Goal: Task Accomplishment & Management: Manage account settings

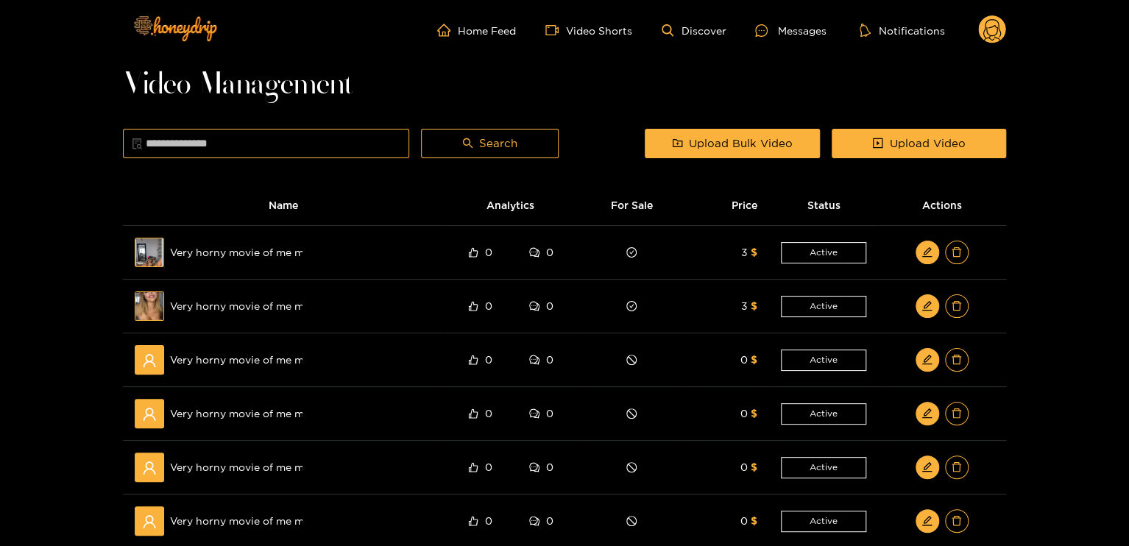
click at [995, 33] on g at bounding box center [992, 29] width 28 height 29
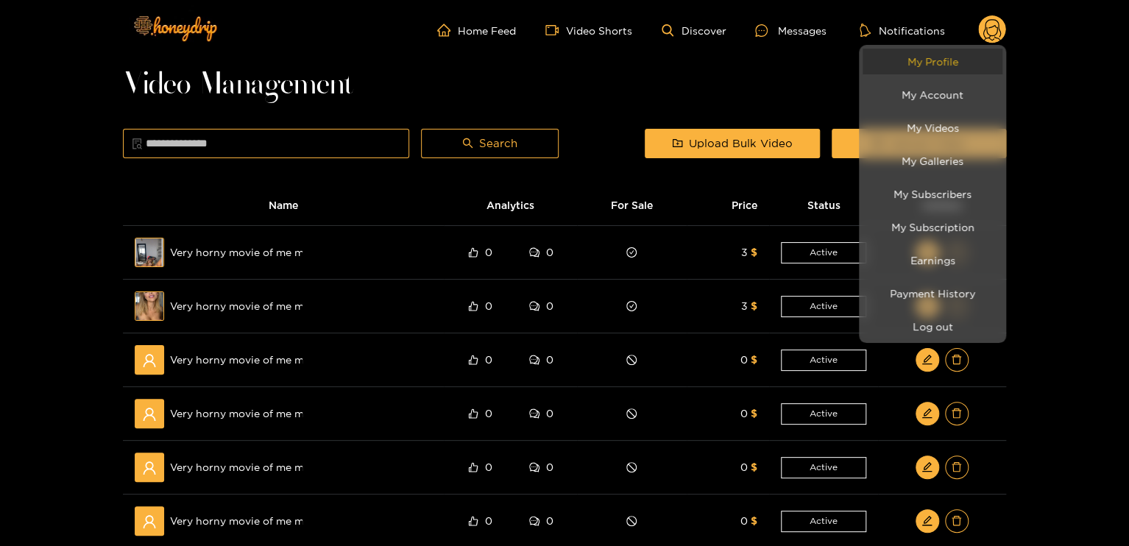
click at [946, 55] on link "My Profile" at bounding box center [933, 62] width 140 height 26
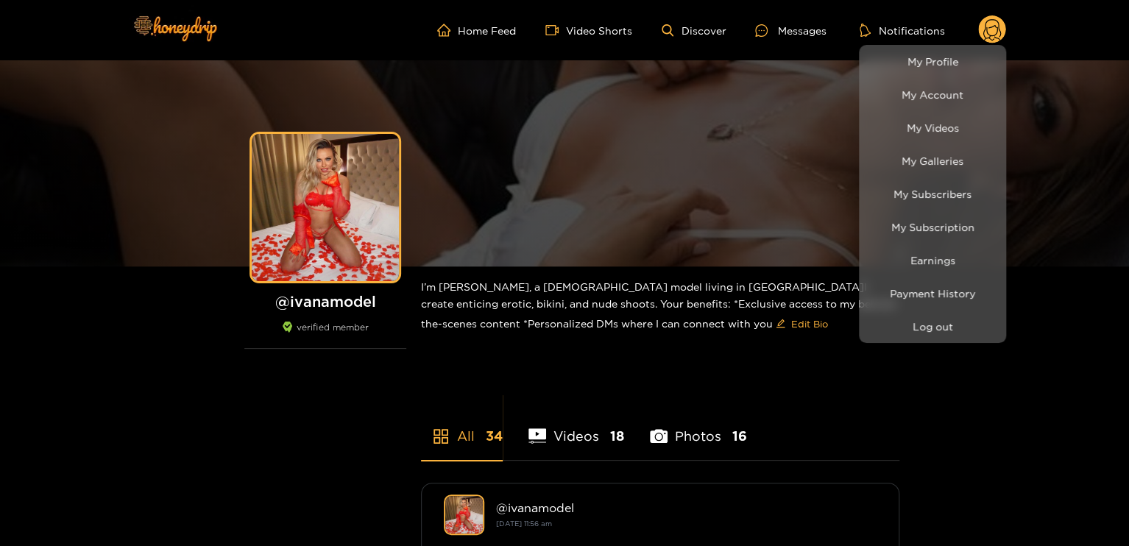
click at [309, 225] on div at bounding box center [564, 273] width 1129 height 546
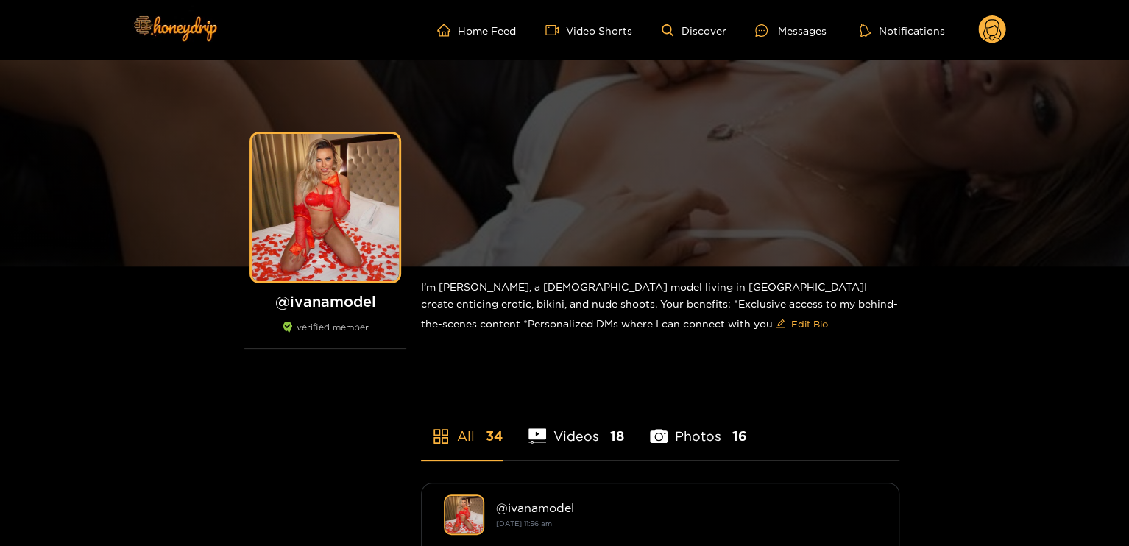
click at [991, 24] on circle at bounding box center [992, 29] width 28 height 28
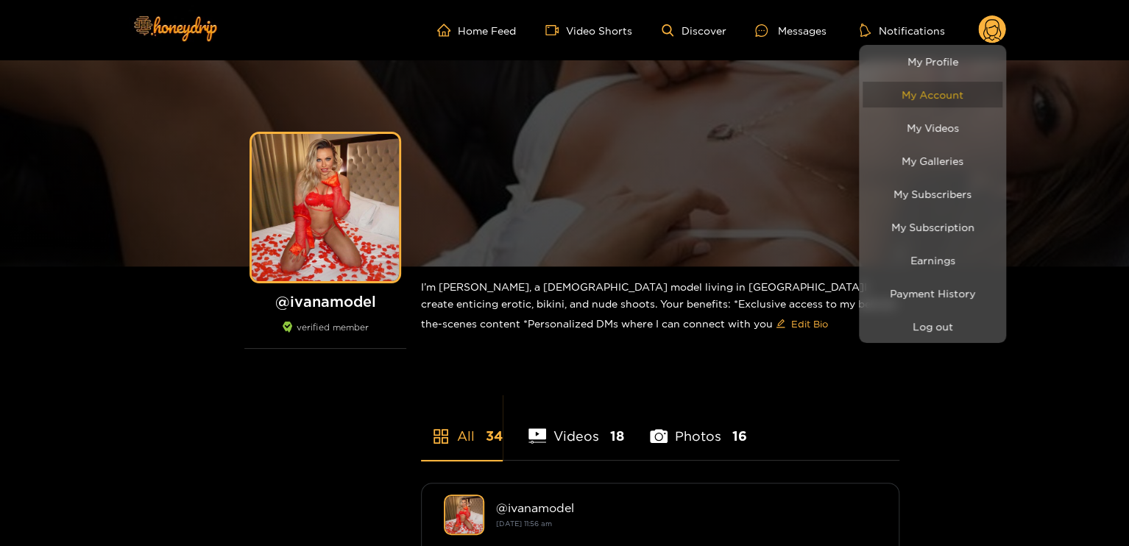
click at [927, 87] on link "My Account" at bounding box center [933, 95] width 140 height 26
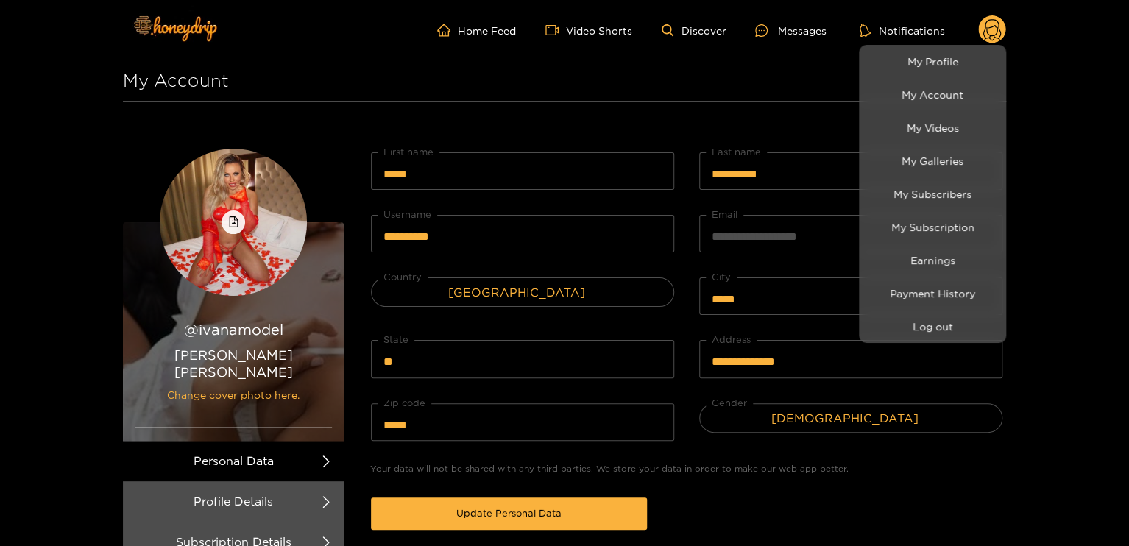
click at [227, 225] on div at bounding box center [564, 273] width 1129 height 546
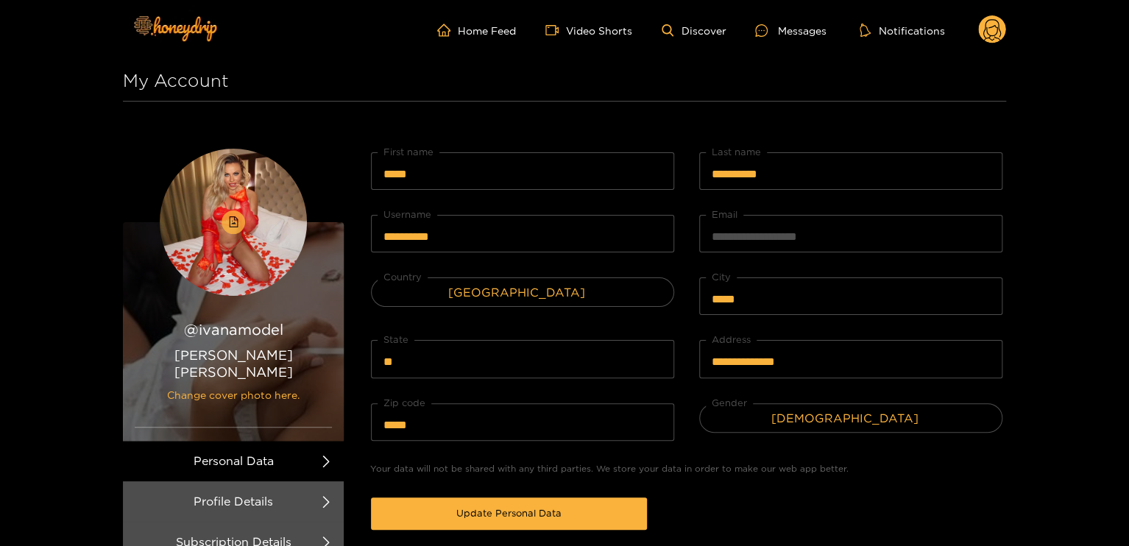
click at [233, 227] on icon "file-image" at bounding box center [233, 221] width 9 height 11
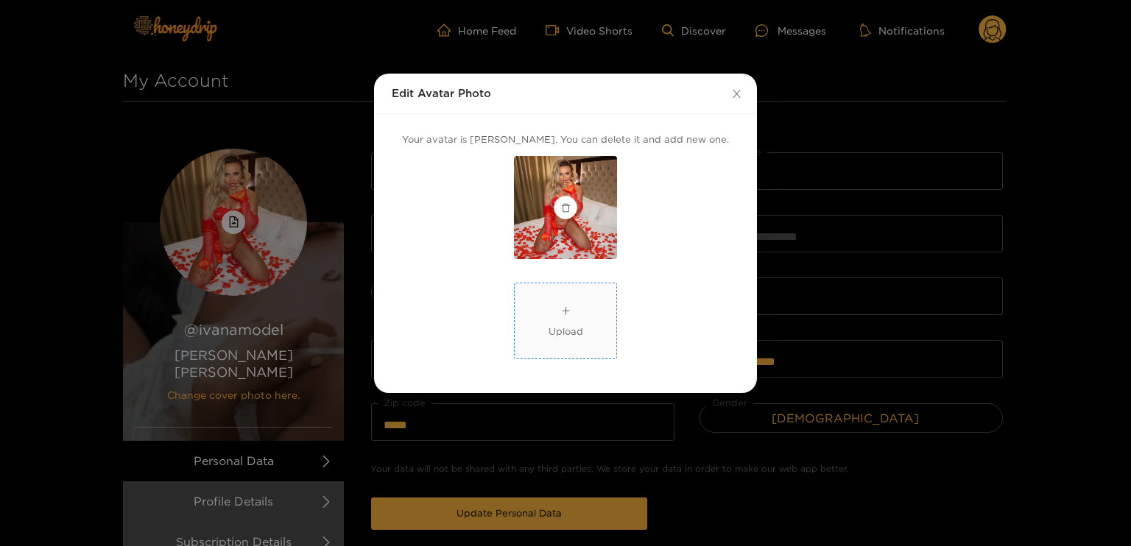
click at [575, 325] on div "Upload" at bounding box center [565, 331] width 35 height 15
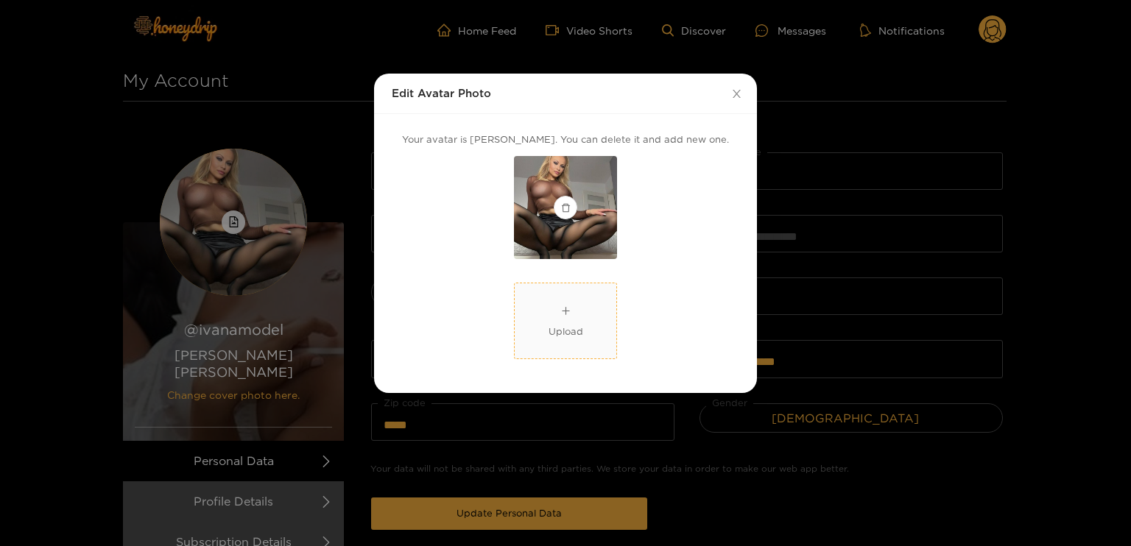
click at [585, 421] on div "Edit Avatar Photo Your avatar is [PERSON_NAME]. You can delete it and add new o…" at bounding box center [565, 273] width 1131 height 546
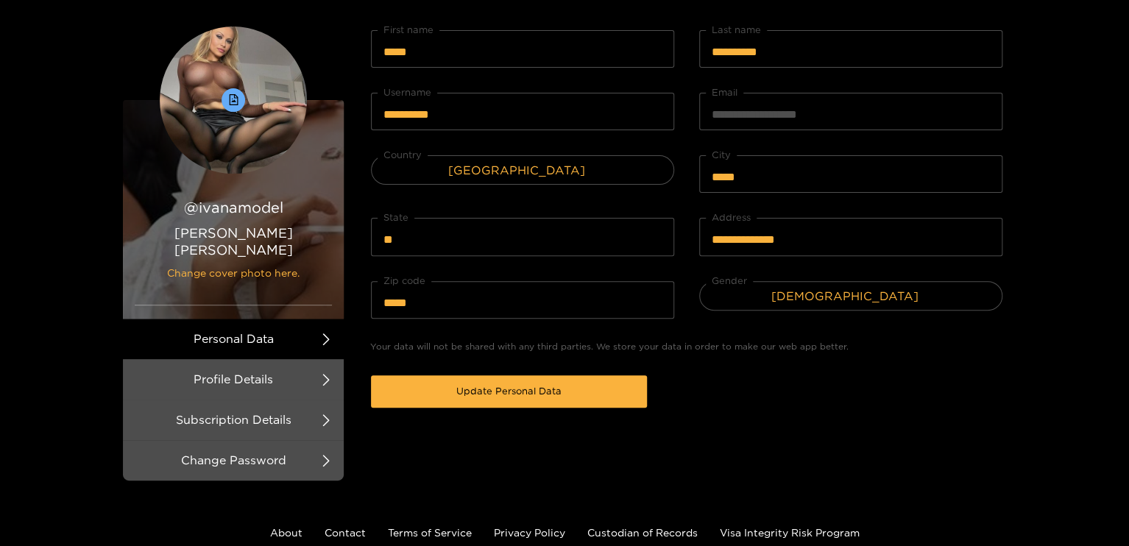
scroll to position [147, 0]
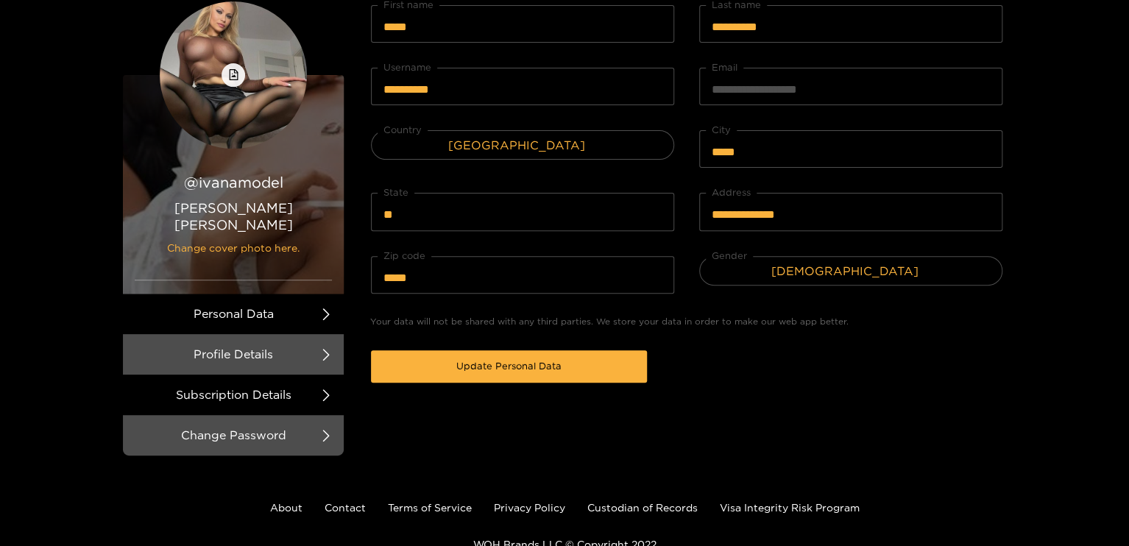
click at [283, 377] on li "Subscription Details" at bounding box center [233, 395] width 221 height 40
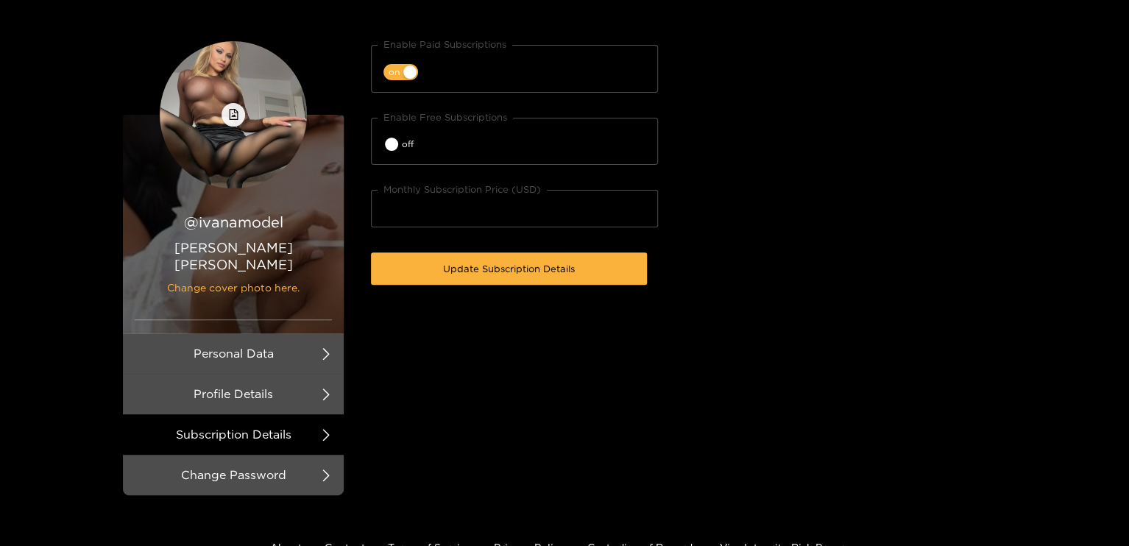
scroll to position [74, 0]
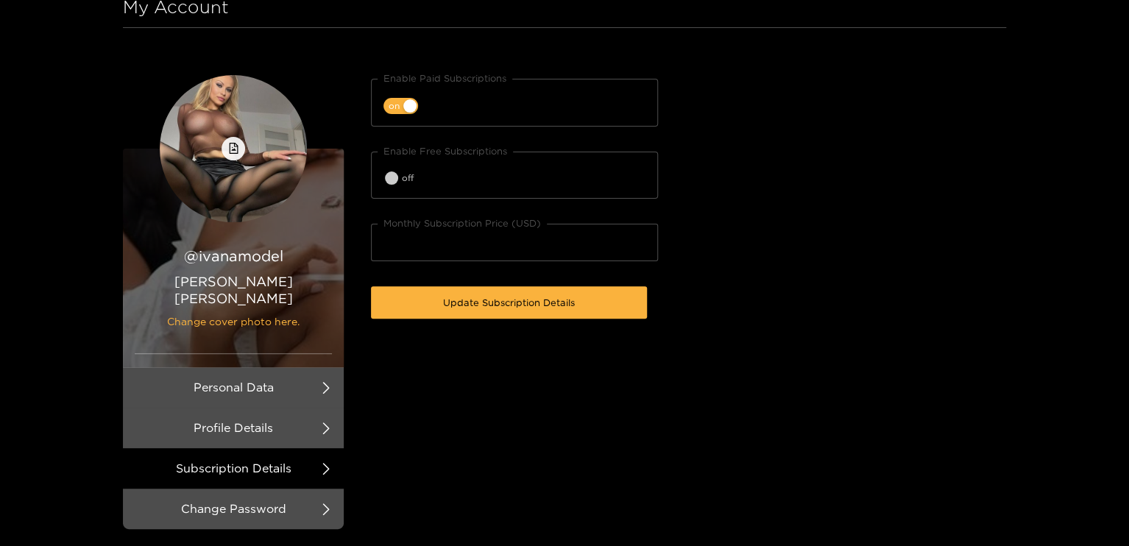
click at [406, 174] on span "off" at bounding box center [408, 178] width 12 height 16
click at [406, 172] on div "button" at bounding box center [409, 178] width 13 height 13
click at [406, 170] on span "off" at bounding box center [408, 178] width 12 height 16
type input "**"
click at [642, 238] on input "**" at bounding box center [514, 243] width 287 height 38
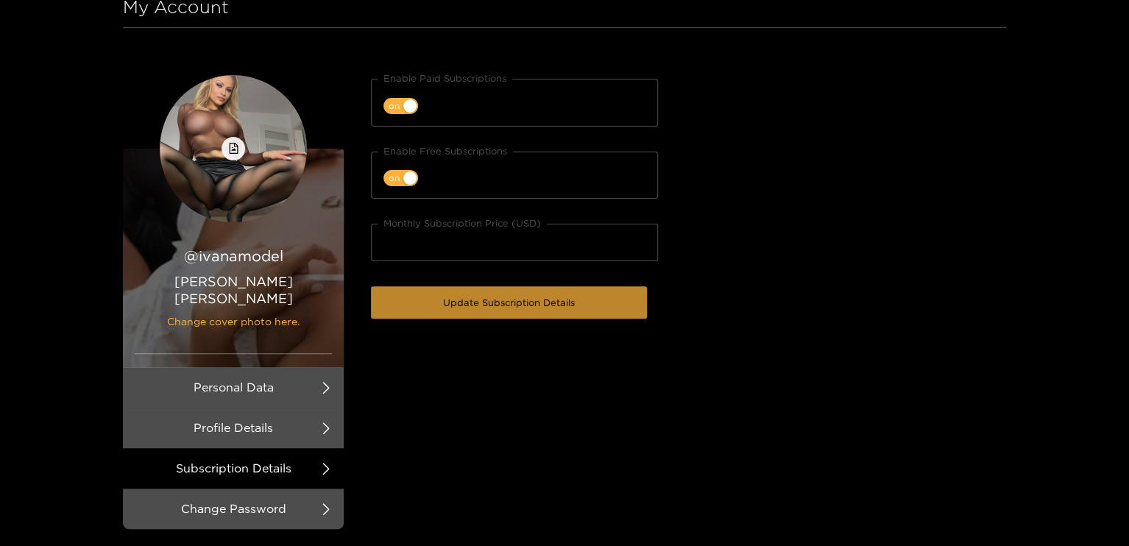
click at [490, 301] on span "Update Subscription Details" at bounding box center [509, 302] width 132 height 15
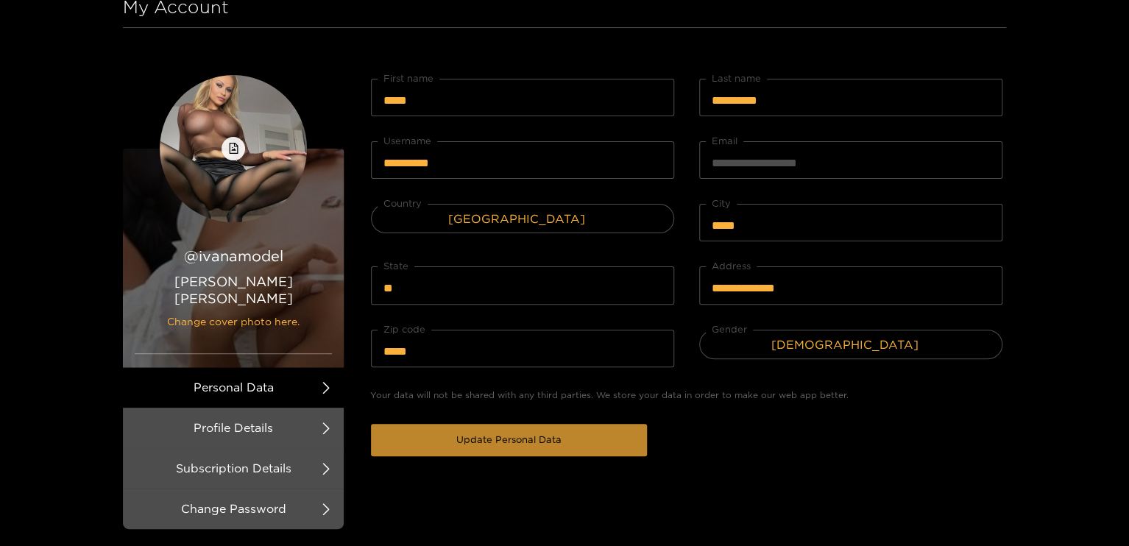
click at [487, 435] on span "Update Personal Data" at bounding box center [508, 439] width 105 height 15
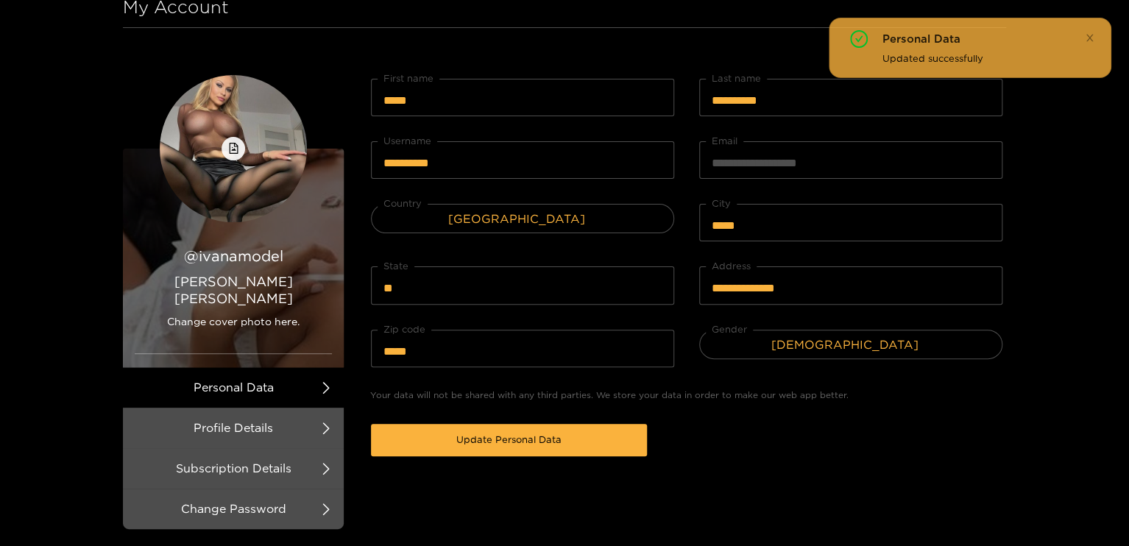
click at [261, 307] on span "Change cover photo here." at bounding box center [233, 318] width 197 height 23
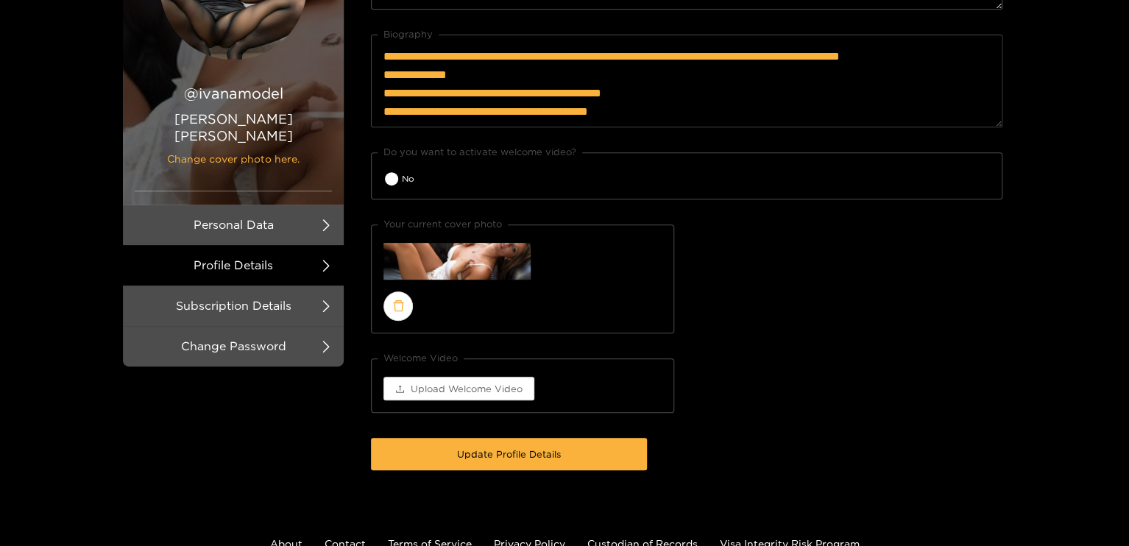
scroll to position [294, 0]
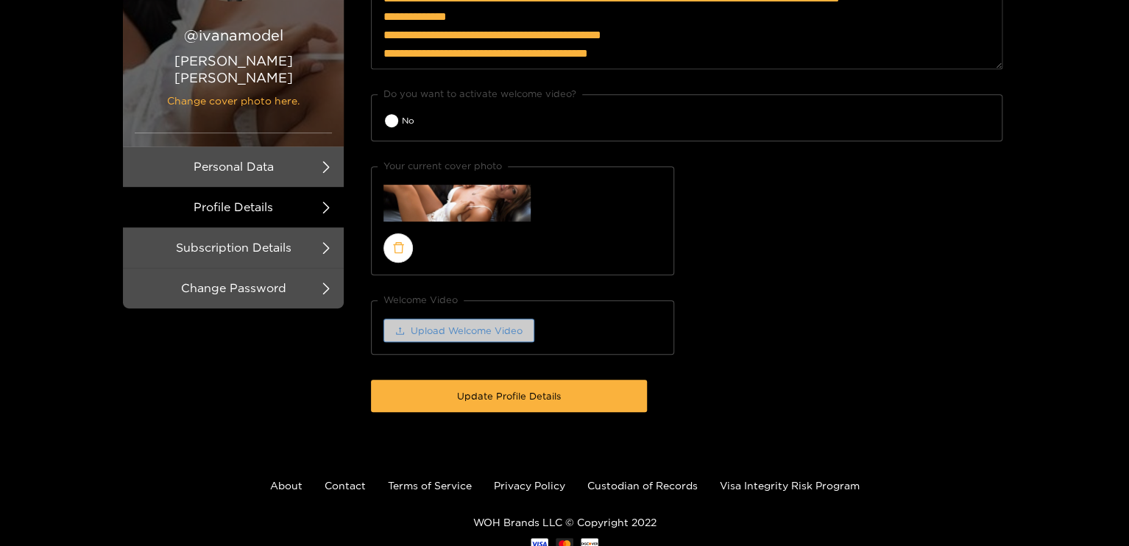
click at [492, 320] on button "Upload Welcome Video" at bounding box center [459, 331] width 151 height 24
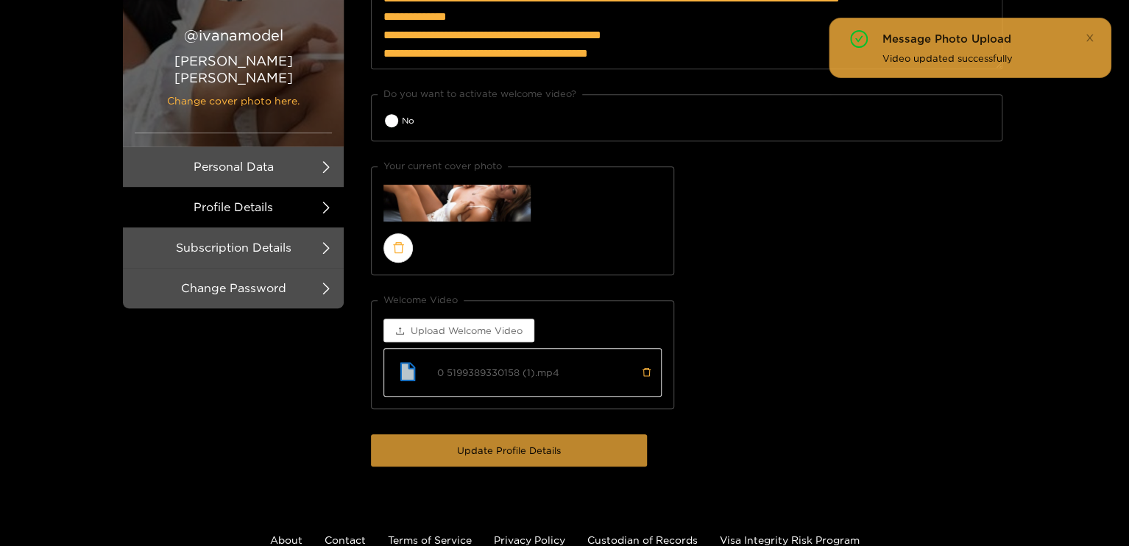
click at [496, 455] on span "Update Profile Details" at bounding box center [509, 450] width 104 height 15
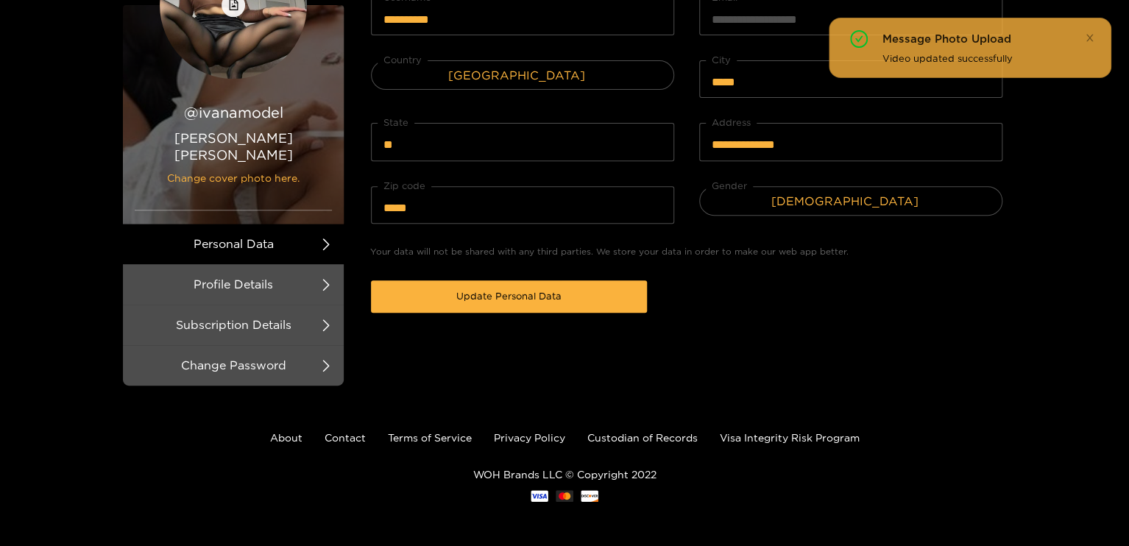
scroll to position [199, 0]
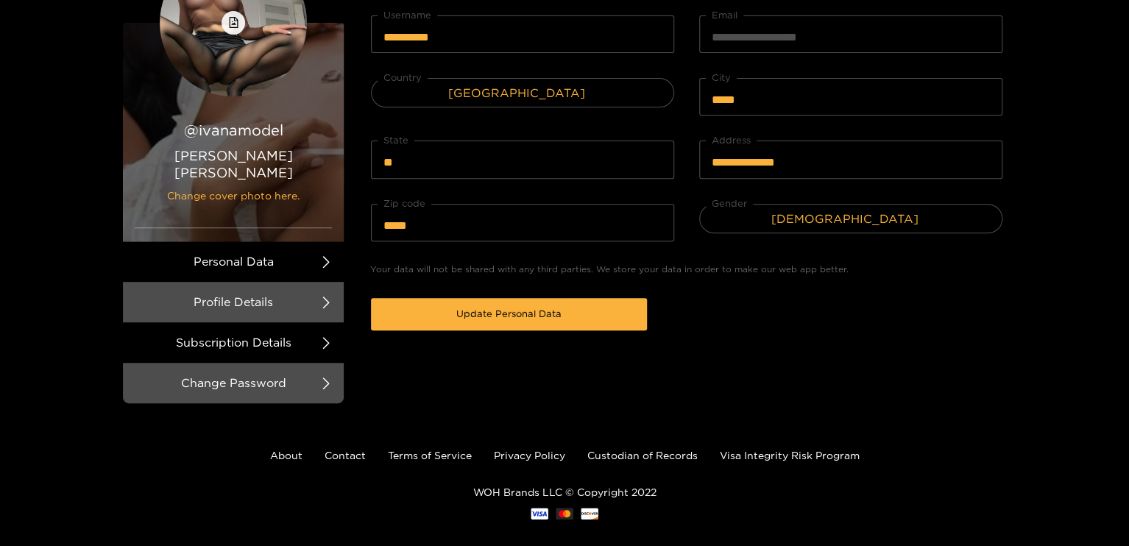
click at [216, 322] on li "Subscription Details" at bounding box center [233, 342] width 221 height 40
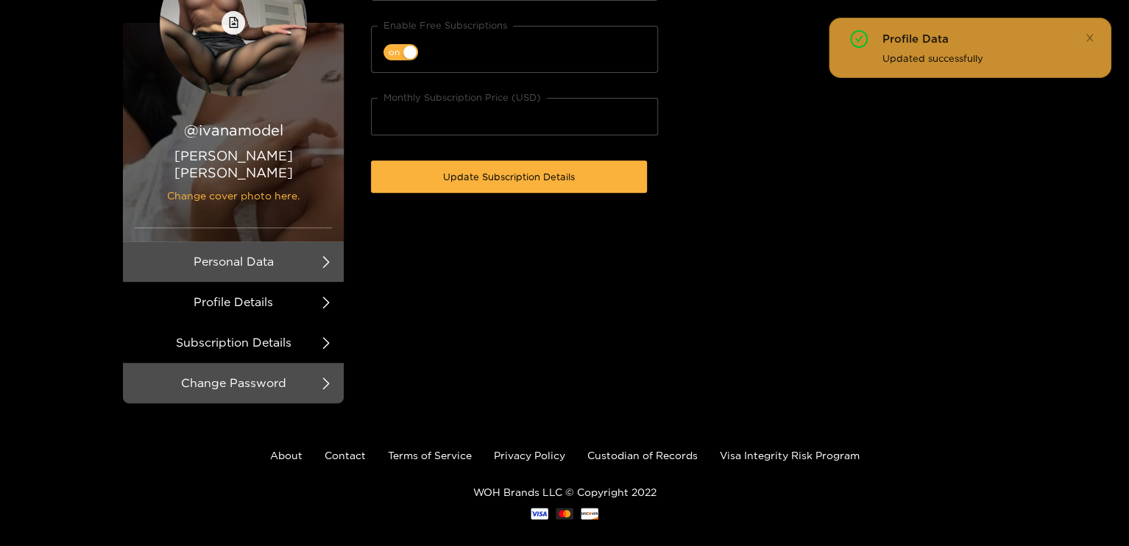
click at [247, 282] on li "Profile Details" at bounding box center [233, 302] width 221 height 40
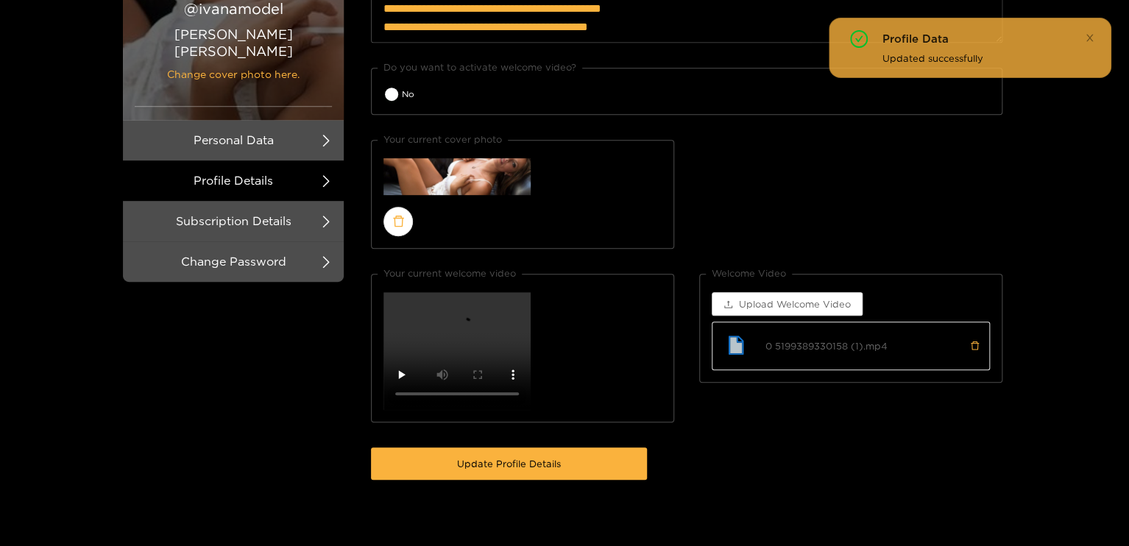
scroll to position [347, 0]
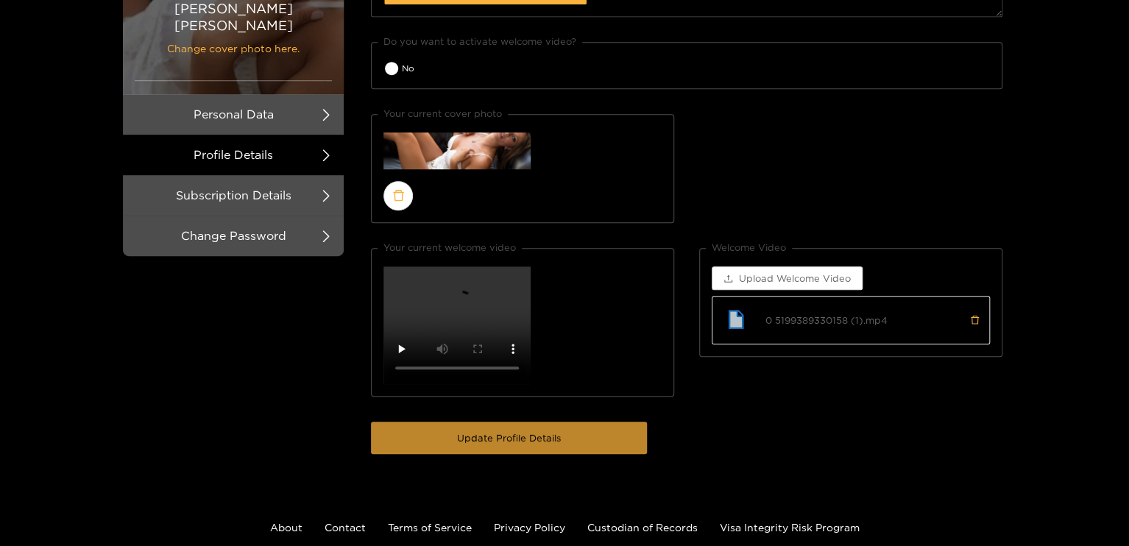
click at [536, 431] on span "Update Profile Details" at bounding box center [509, 438] width 104 height 15
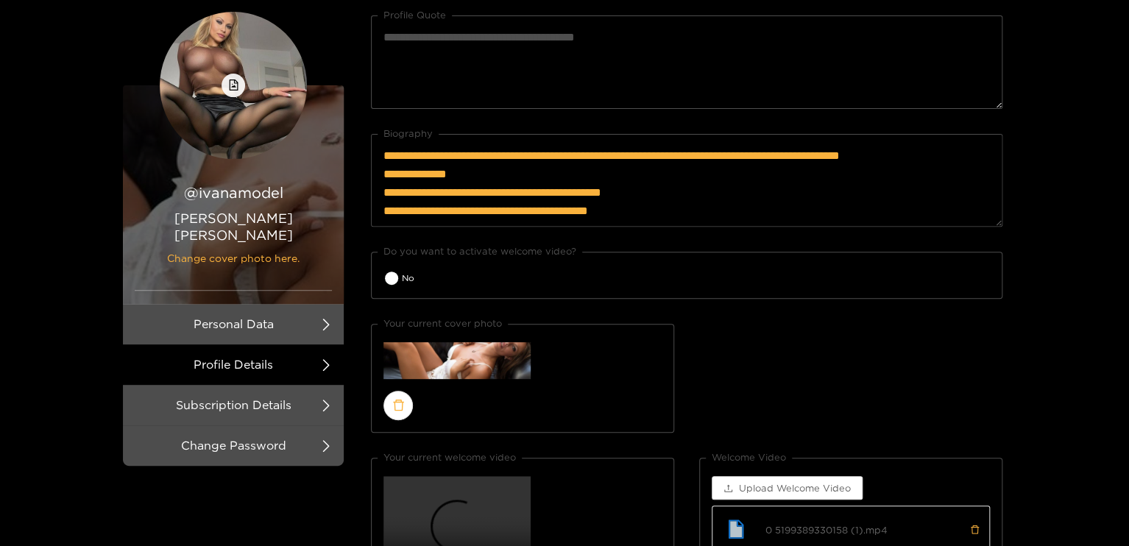
scroll to position [126, 0]
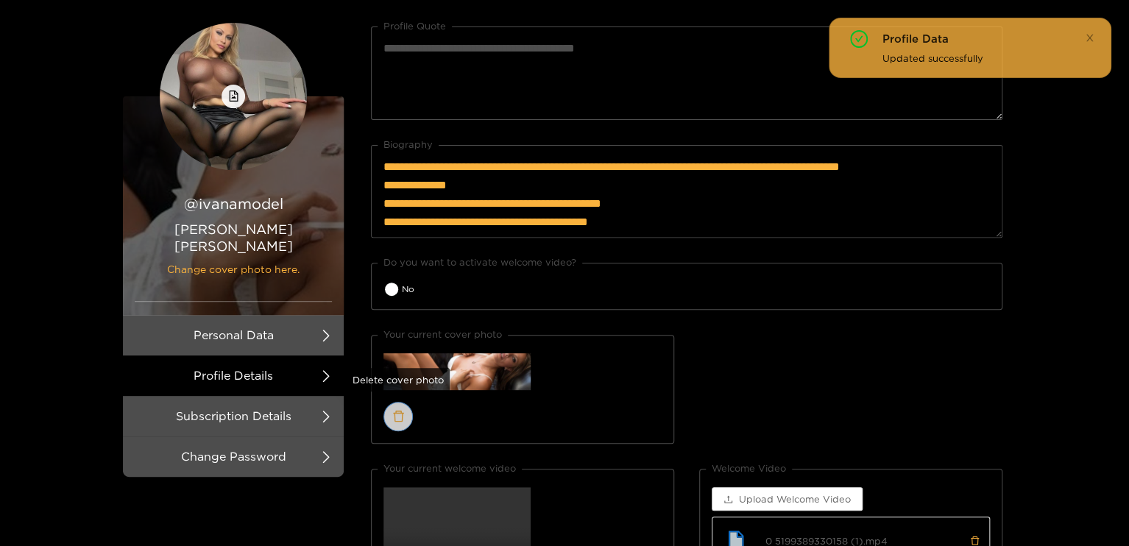
click at [403, 410] on icon "delete" at bounding box center [398, 416] width 13 height 13
click at [403, 420] on icon "delete" at bounding box center [398, 416] width 13 height 13
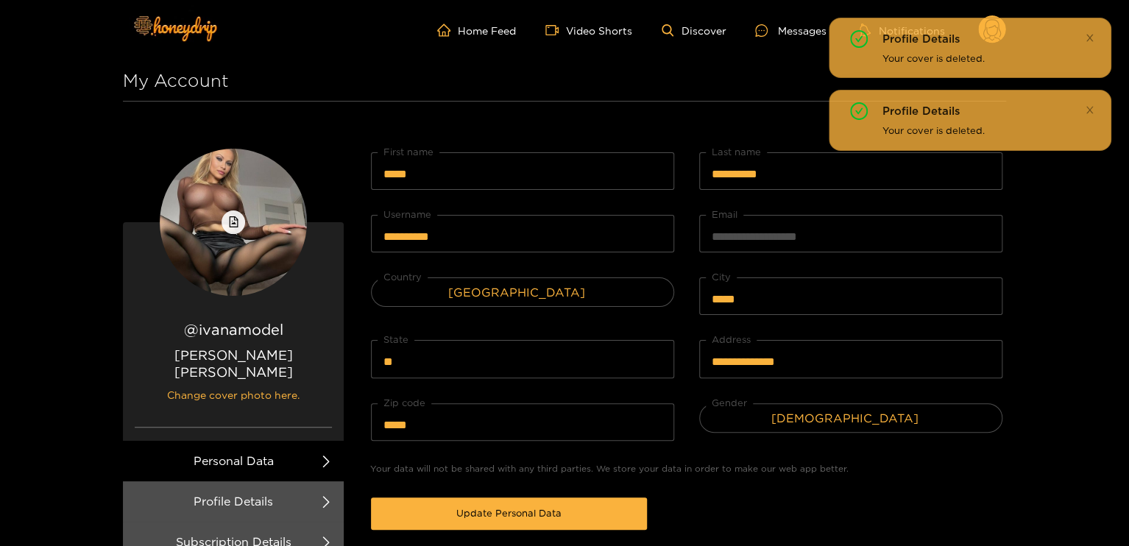
scroll to position [147, 0]
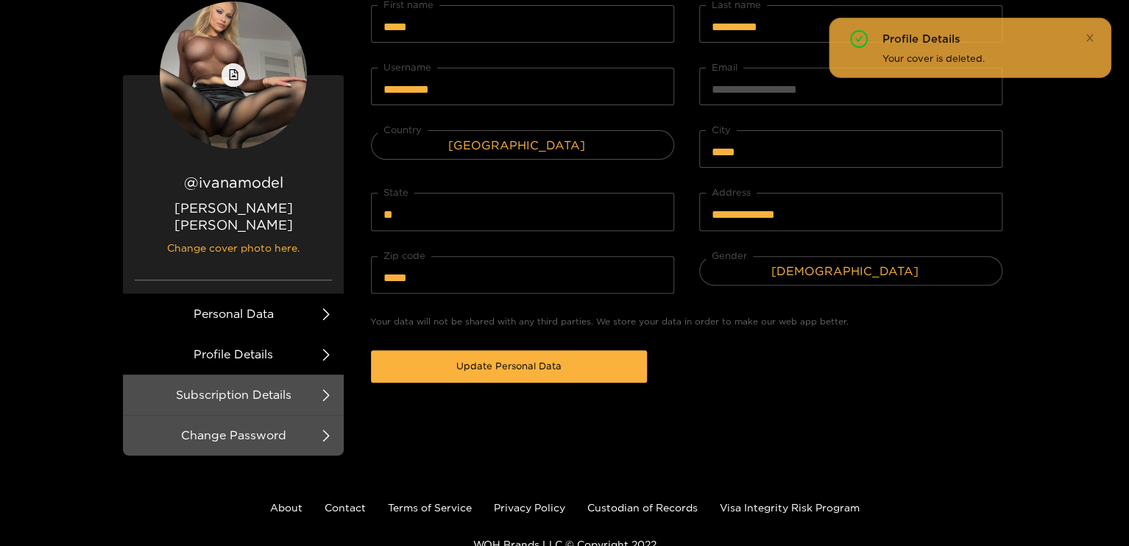
click at [266, 344] on li "Profile Details" at bounding box center [233, 354] width 221 height 40
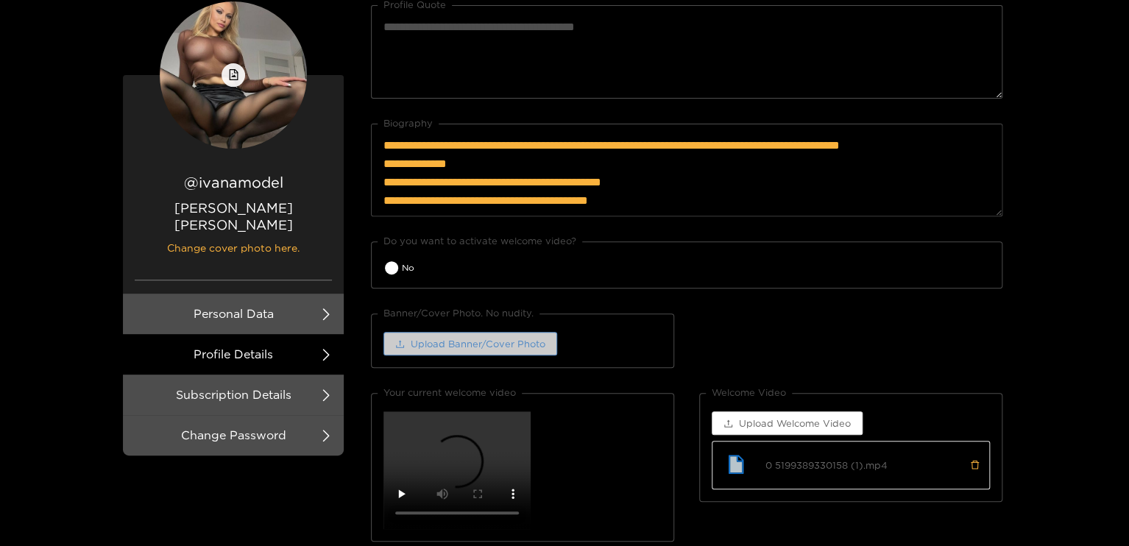
click at [504, 338] on span "Upload Banner/Cover Photo" at bounding box center [478, 343] width 135 height 15
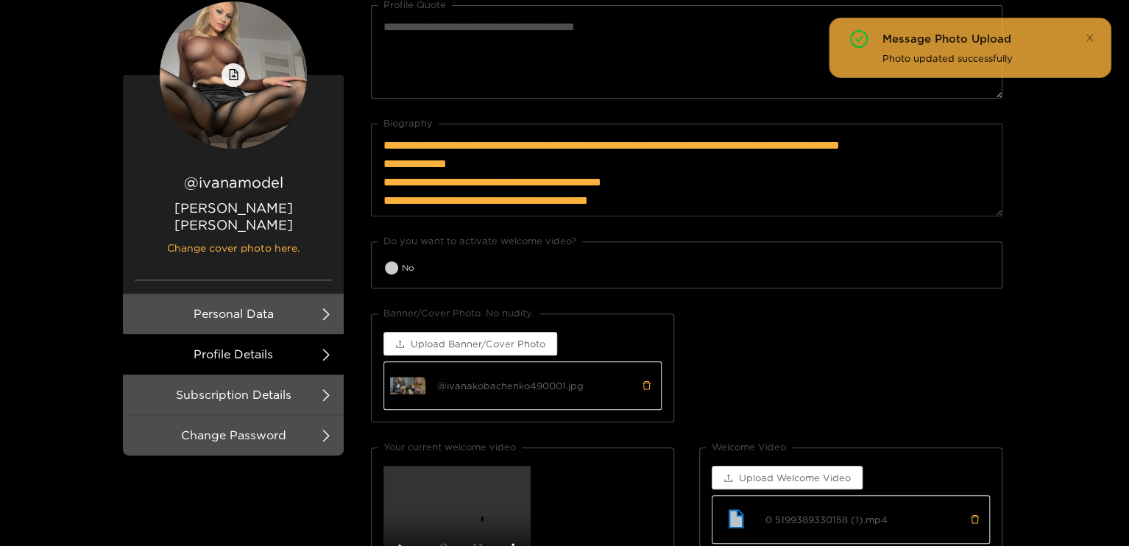
click at [398, 267] on button "No" at bounding box center [402, 268] width 36 height 16
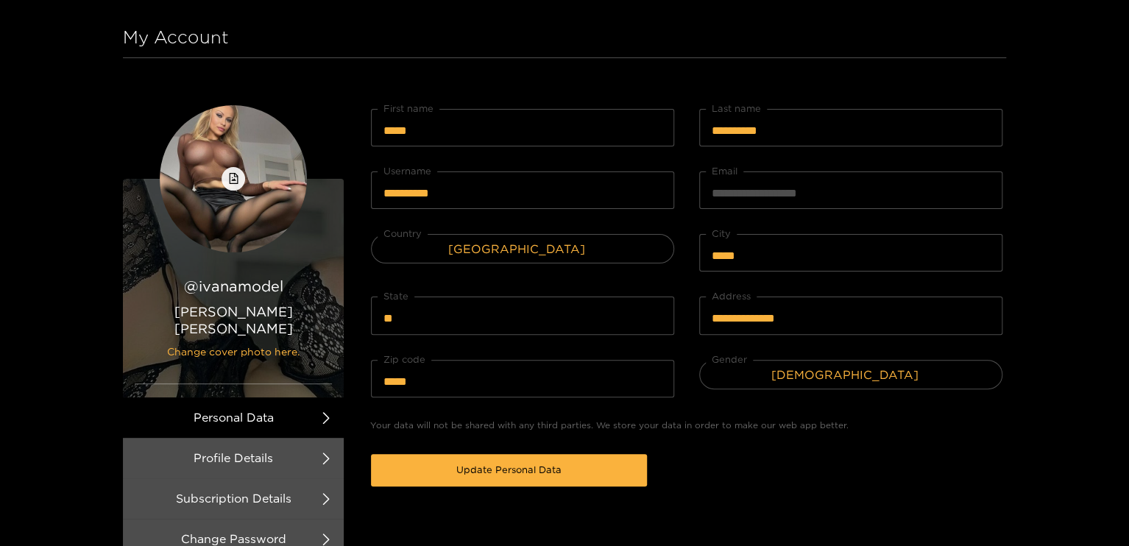
scroll to position [0, 0]
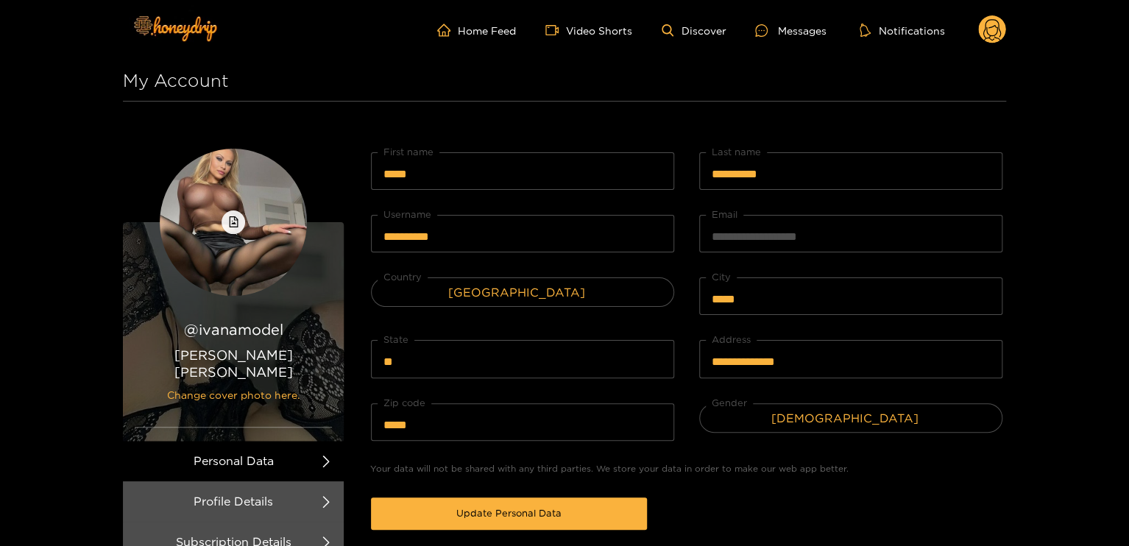
click at [989, 32] on circle at bounding box center [992, 29] width 28 height 28
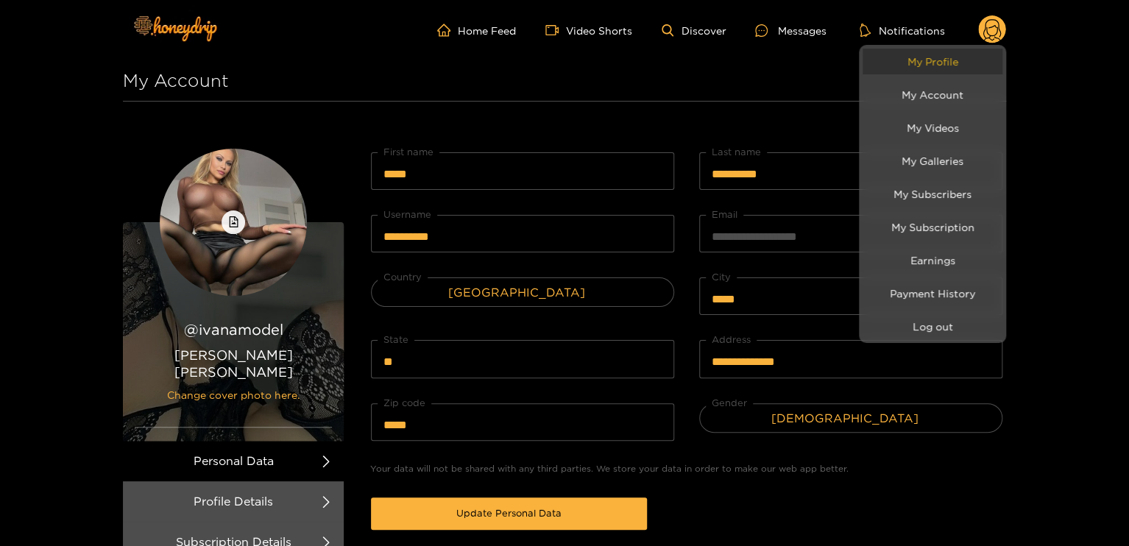
click at [948, 62] on link "My Profile" at bounding box center [933, 62] width 140 height 26
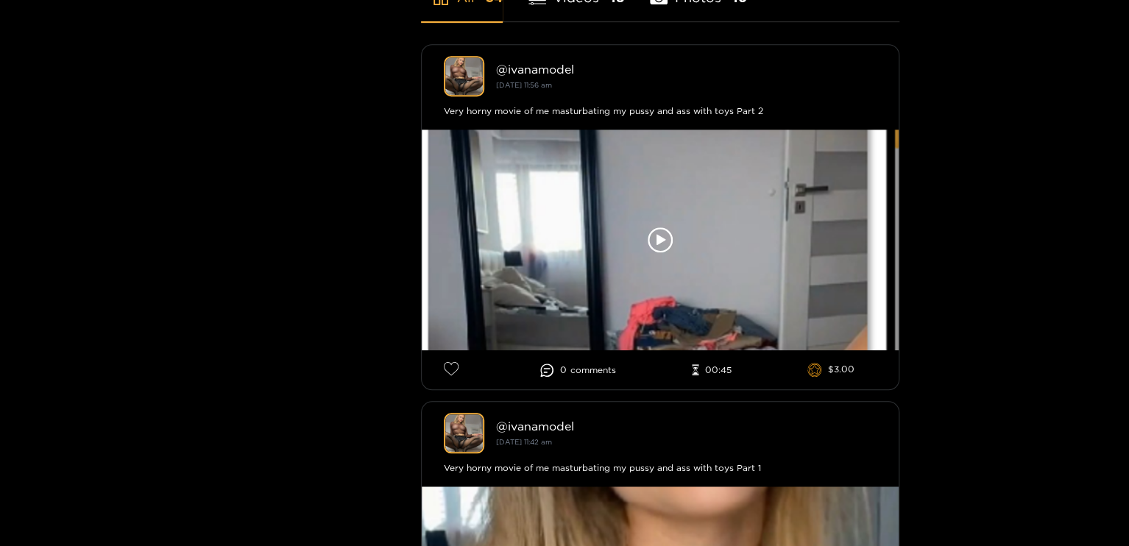
scroll to position [442, 0]
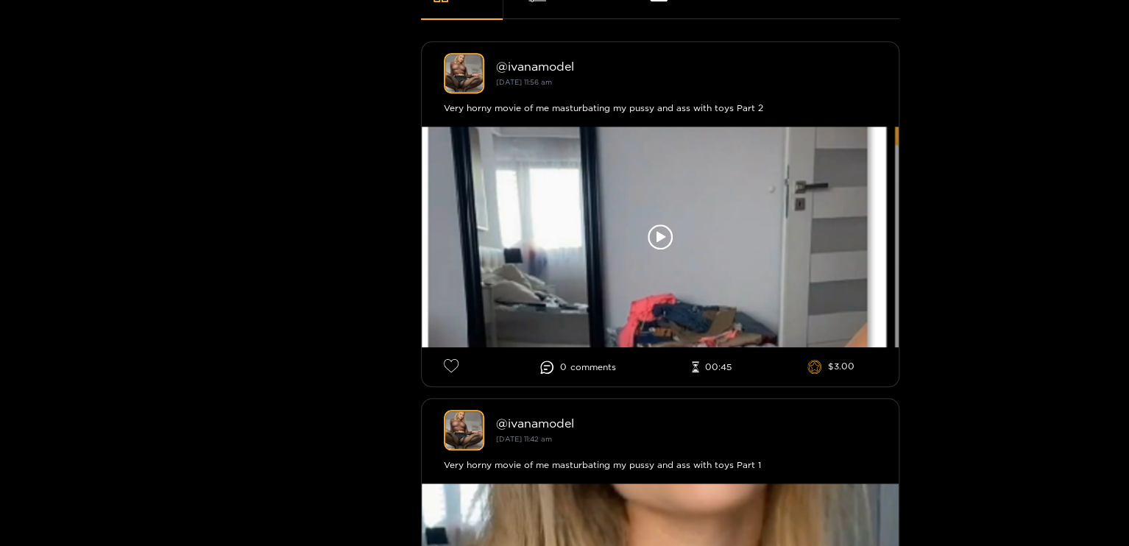
click at [654, 244] on div at bounding box center [564, 273] width 1129 height 546
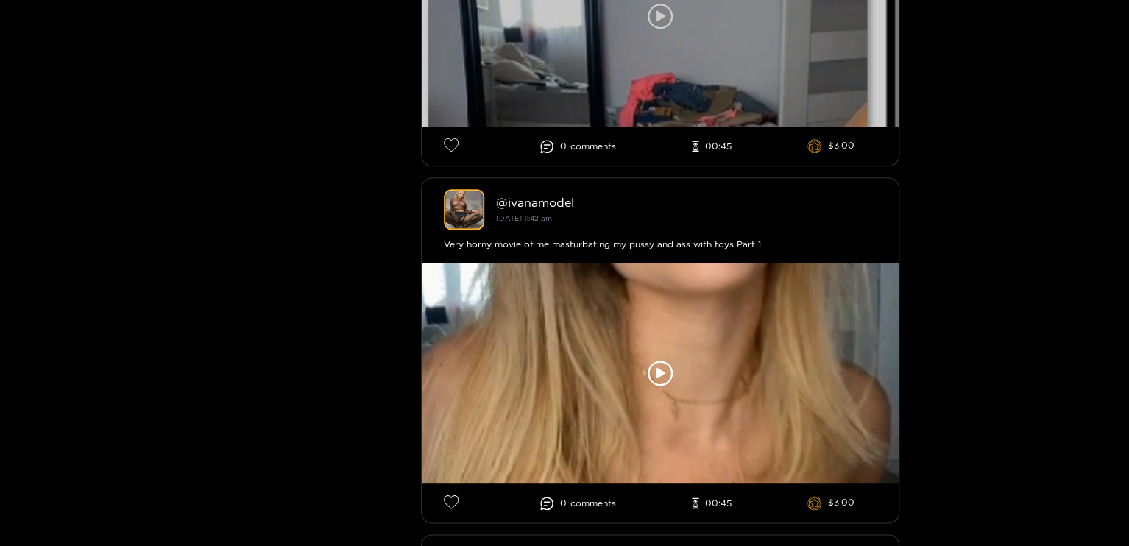
scroll to position [810, 0]
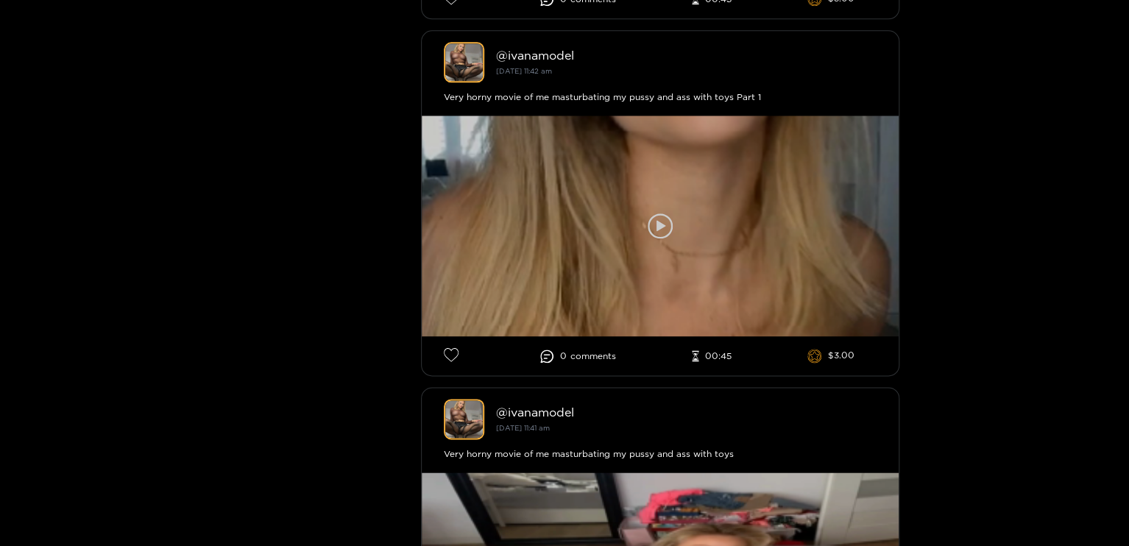
click at [665, 211] on div at bounding box center [660, 226] width 477 height 221
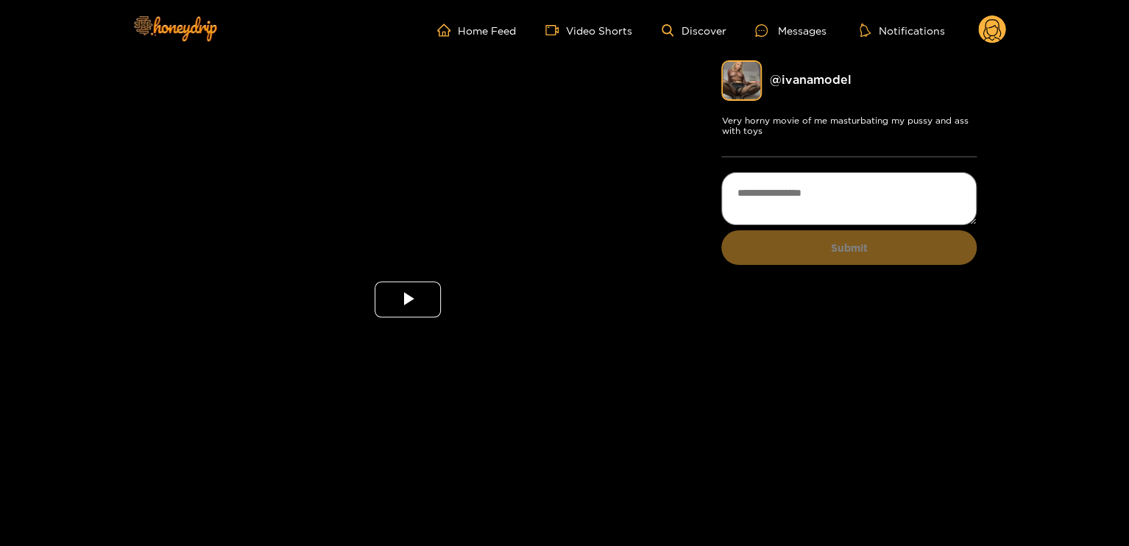
click at [408, 300] on span "Video Player" at bounding box center [408, 300] width 0 height 0
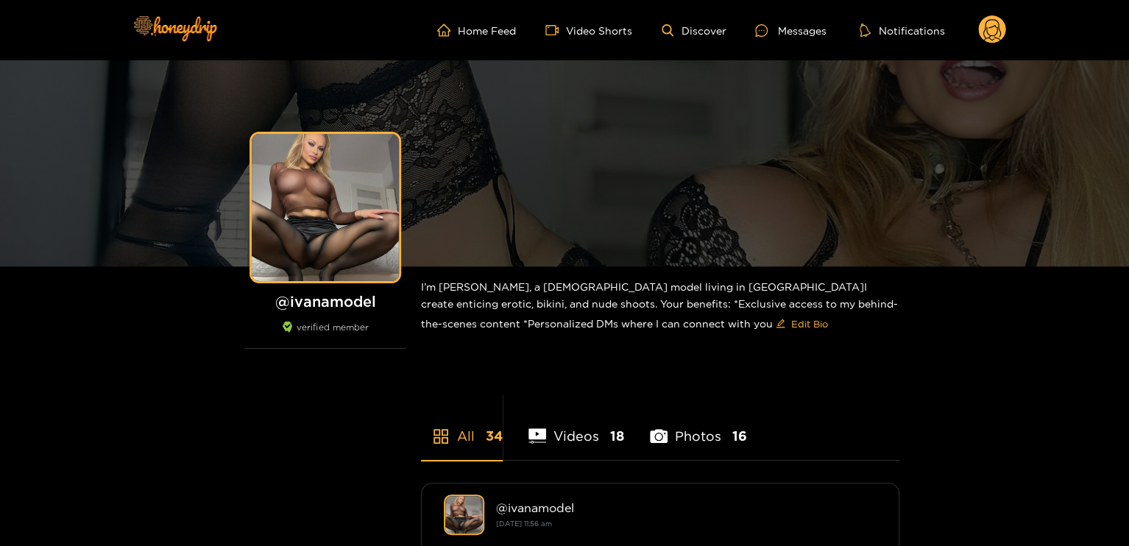
click at [714, 22] on ul "Home Feed Video Shorts Discover Messages Notifications" at bounding box center [721, 29] width 569 height 29
click at [714, 26] on link "Discover" at bounding box center [694, 30] width 64 height 13
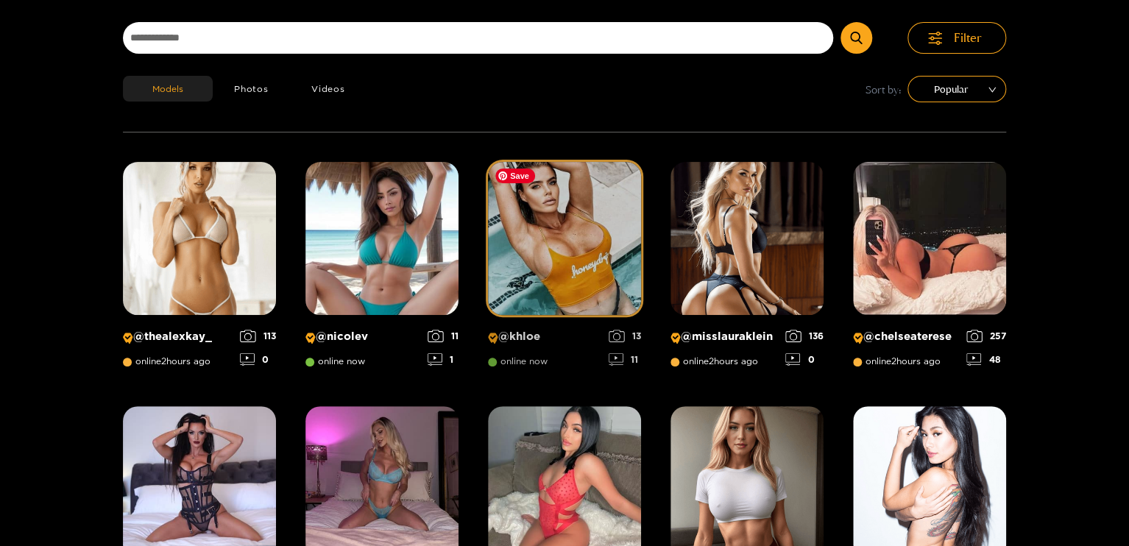
scroll to position [21, 0]
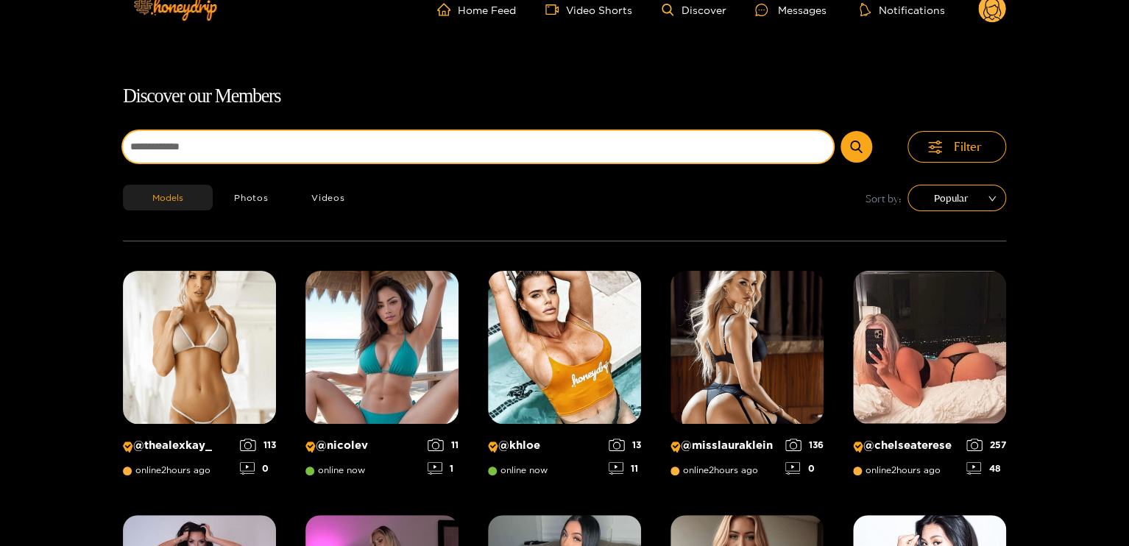
click at [280, 158] on input at bounding box center [478, 147] width 710 height 32
type input "**********"
click at [841, 131] on button "submit" at bounding box center [857, 147] width 32 height 32
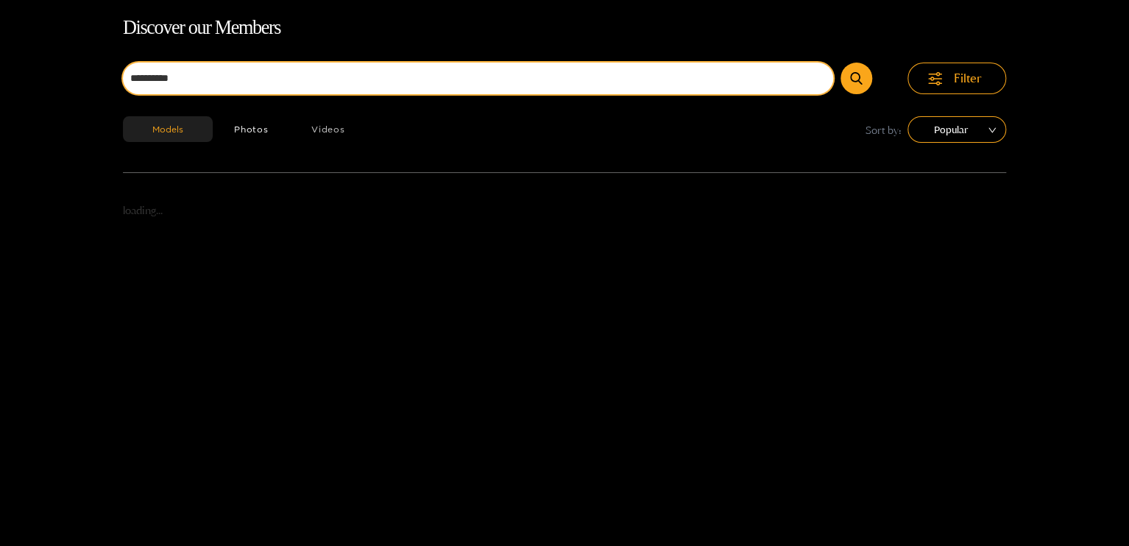
scroll to position [94, 0]
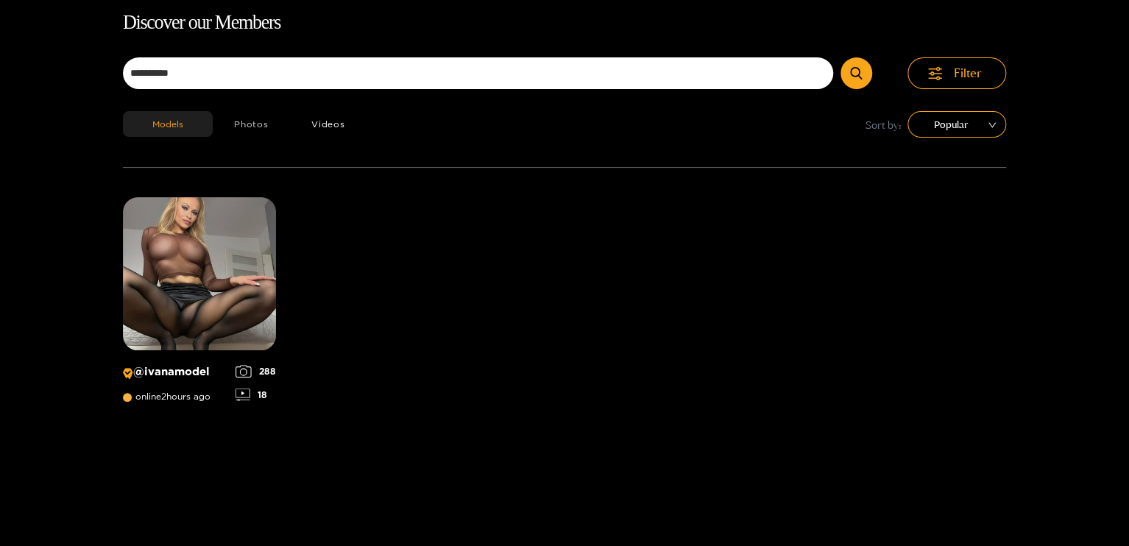
click at [261, 121] on button "Photos" at bounding box center [251, 124] width 77 height 26
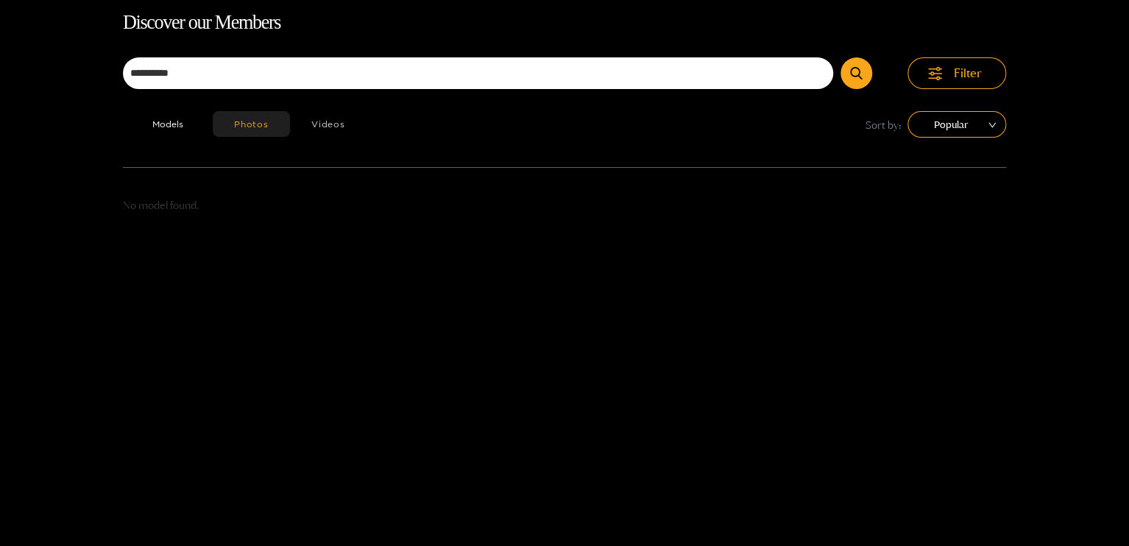
click at [327, 121] on button "Videos" at bounding box center [328, 124] width 77 height 26
click at [169, 114] on button "Models" at bounding box center [168, 124] width 90 height 26
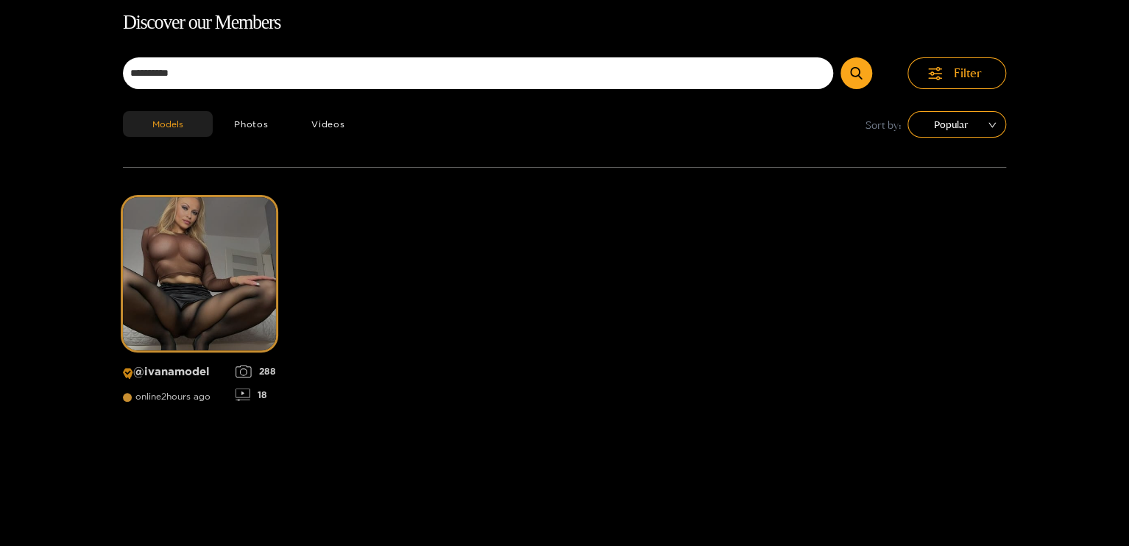
click at [161, 397] on span "online 2 hours ago" at bounding box center [167, 397] width 88 height 10
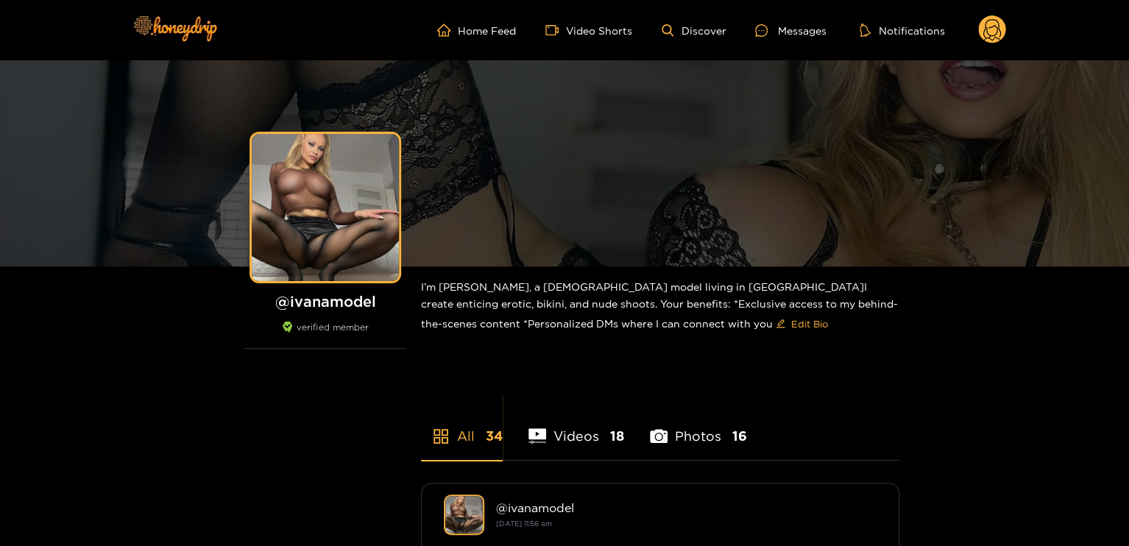
click at [992, 32] on circle at bounding box center [992, 29] width 28 height 28
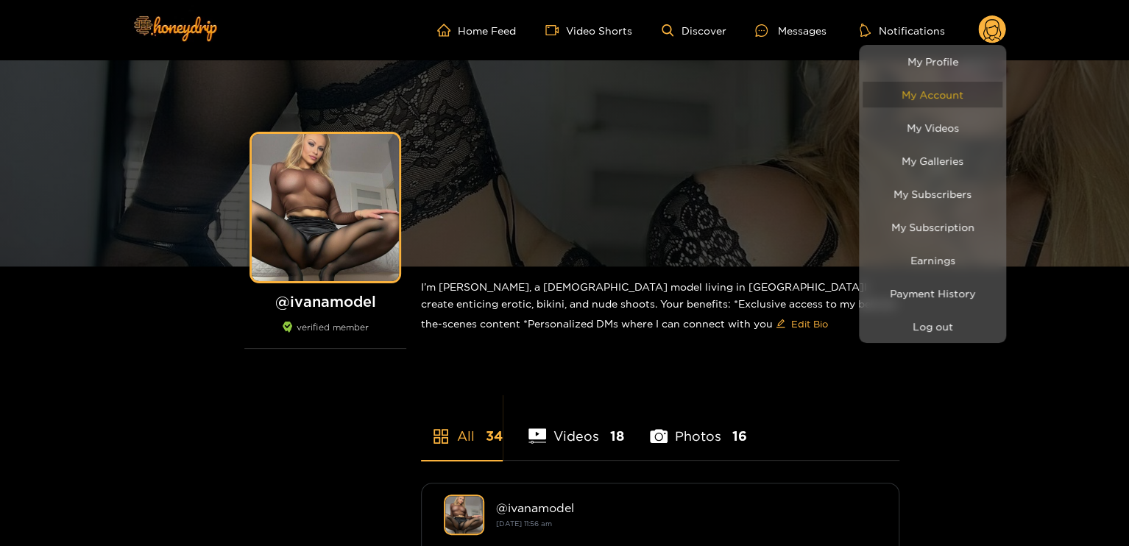
click at [968, 96] on link "My Account" at bounding box center [933, 95] width 140 height 26
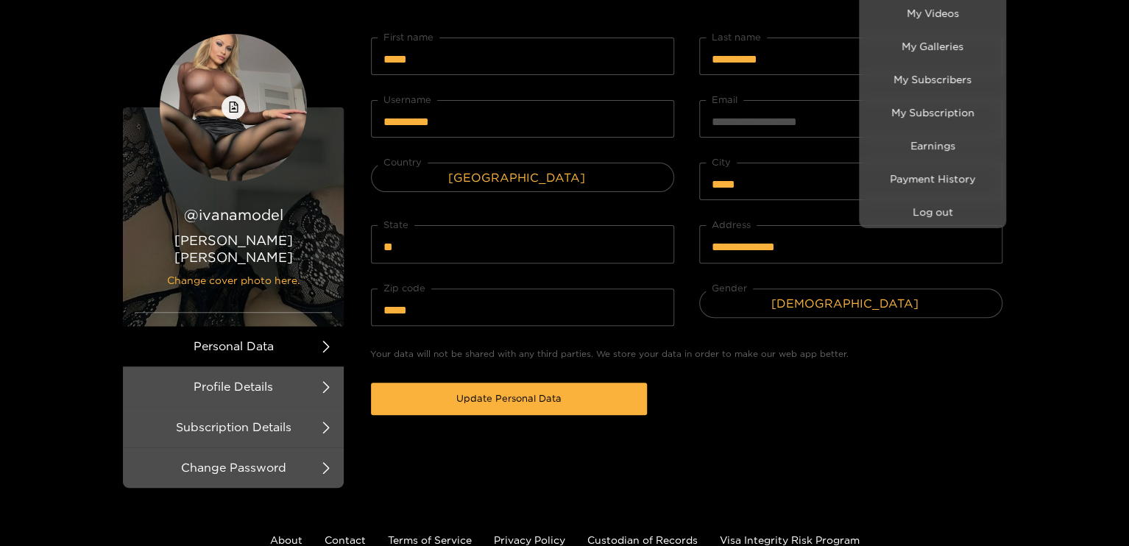
scroll to position [199, 0]
